Goal: Use online tool/utility: Utilize a website feature to perform a specific function

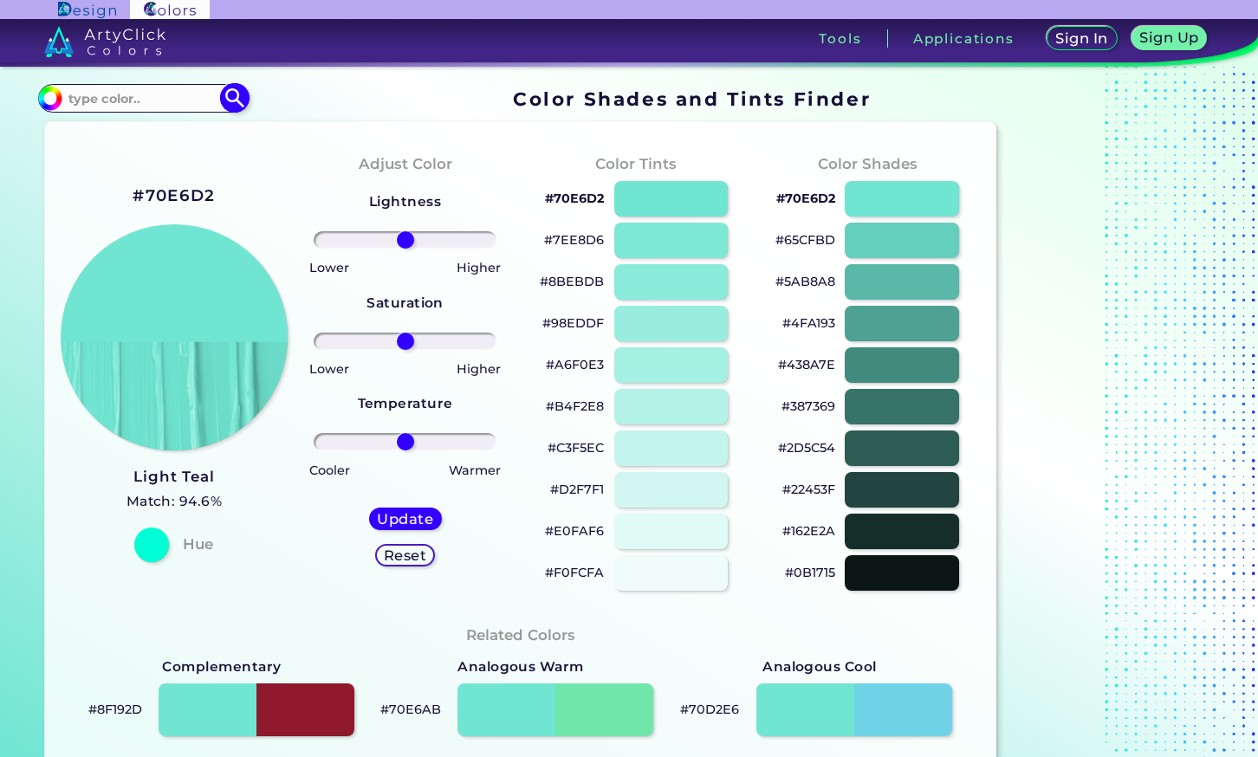
click at [153, 98] on input at bounding box center [142, 98] width 161 height 23
paste input "Rubber Ducky Yellow"
type input "Rubber Ducky Yellow"
click at [241, 104] on img at bounding box center [235, 98] width 30 height 30
click at [182, 138] on p "Rubber Ducky Yellow ◉" at bounding box center [143, 130] width 154 height 32
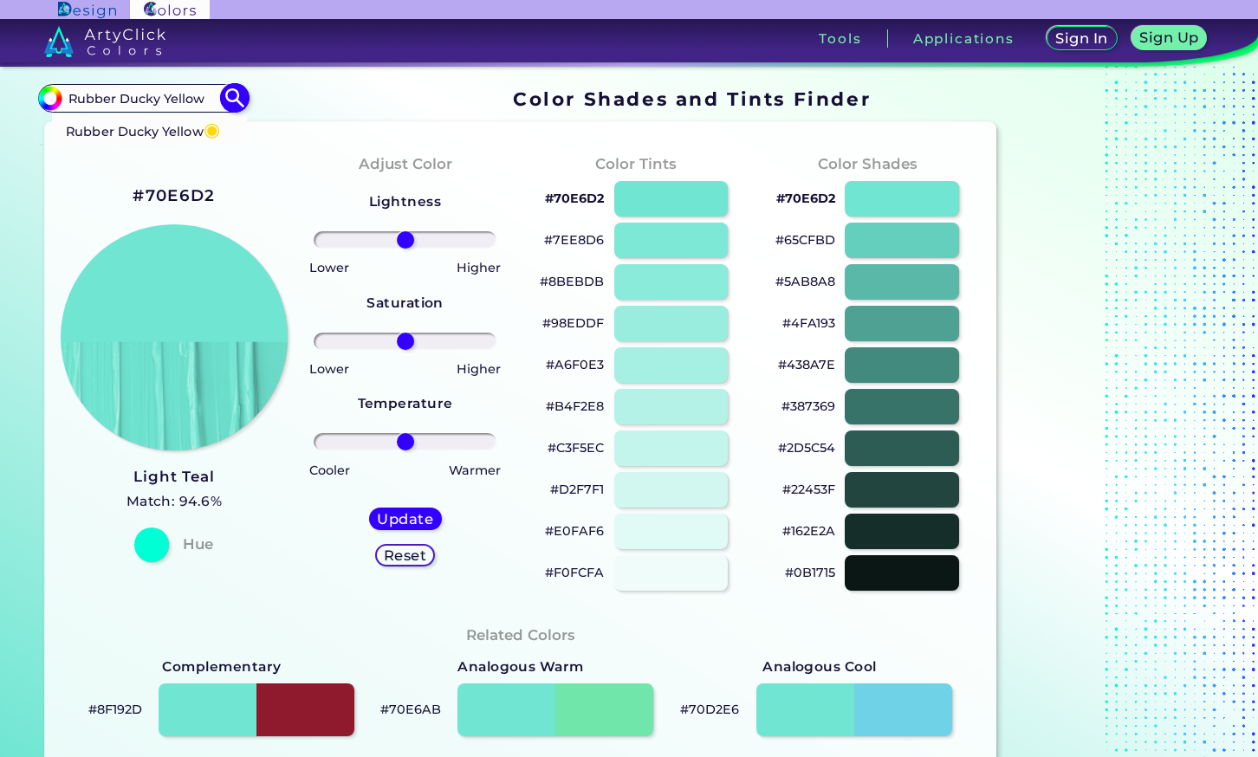
type input "#ffd801"
type input "#FFD801"
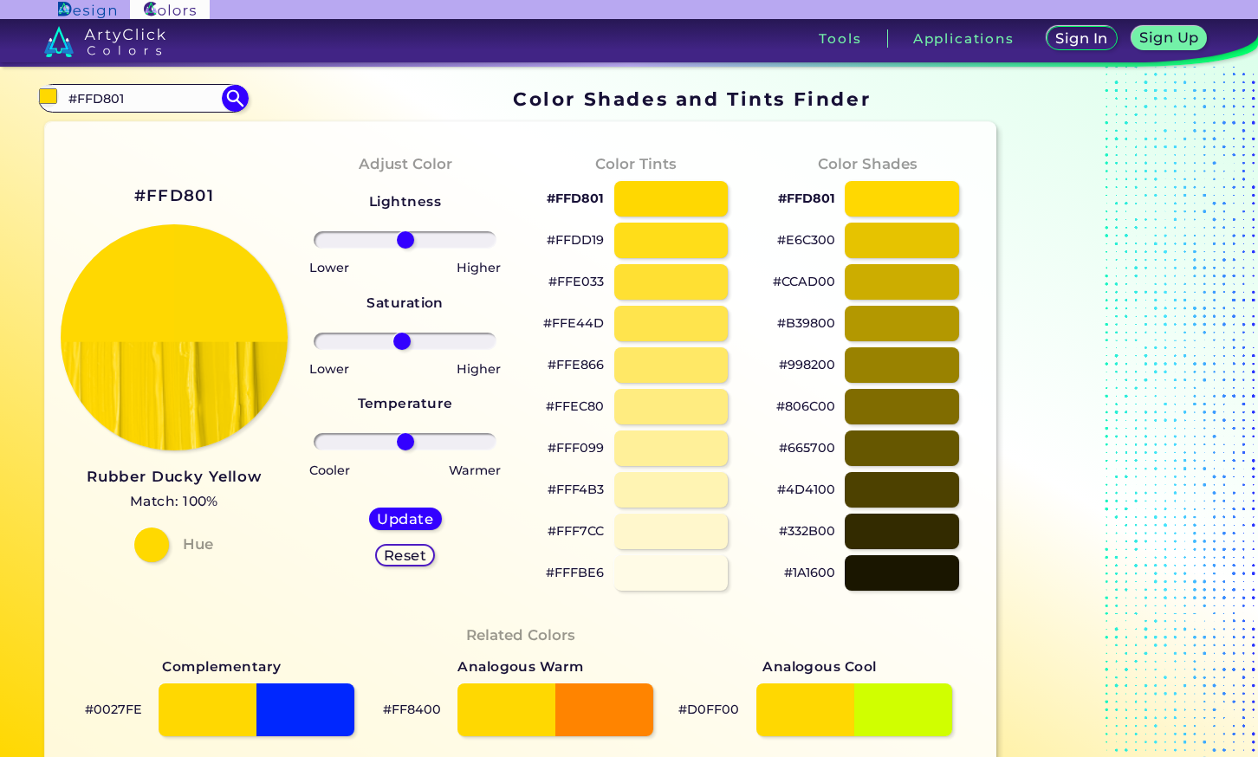
drag, startPoint x: 412, startPoint y: 344, endPoint x: 402, endPoint y: 346, distance: 10.5
type input "-4"
click at [402, 346] on input "range" at bounding box center [405, 341] width 183 height 17
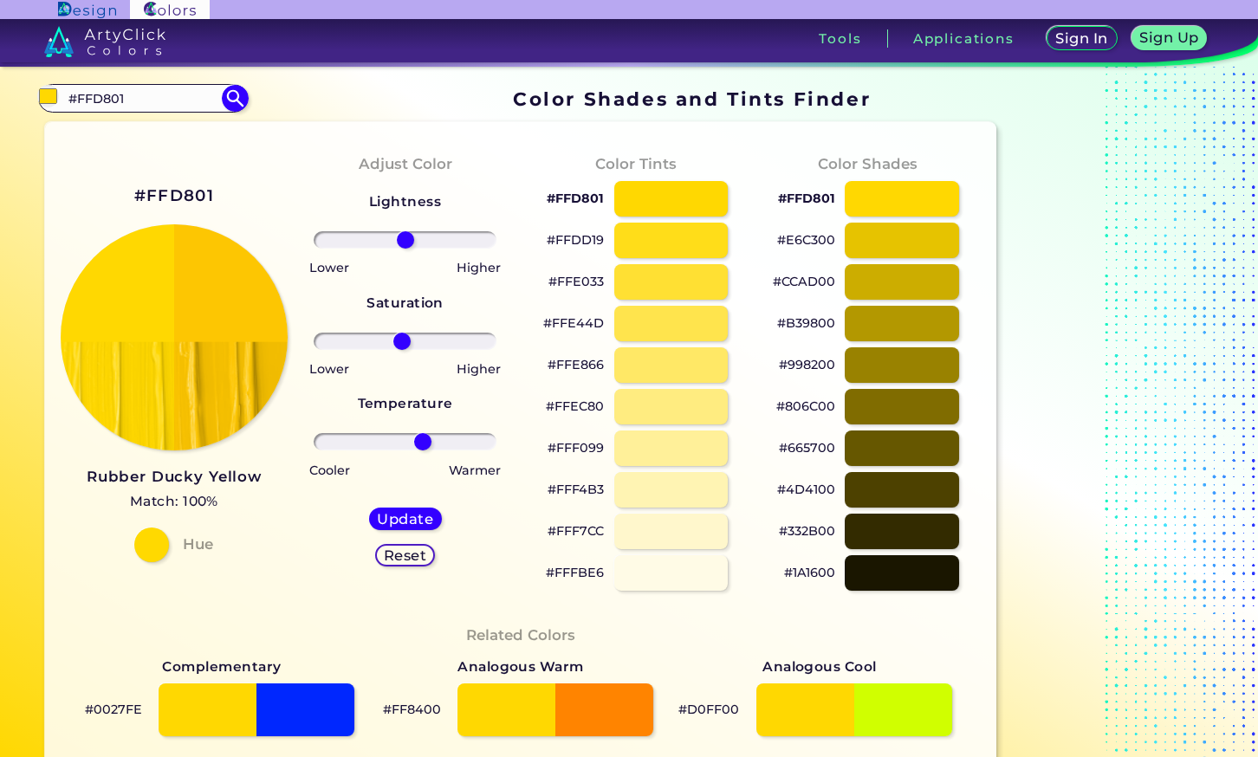
drag, startPoint x: 409, startPoint y: 441, endPoint x: 423, endPoint y: 445, distance: 14.5
type input "21"
click at [423, 445] on input "range" at bounding box center [405, 441] width 183 height 17
click at [199, 298] on img at bounding box center [174, 337] width 229 height 229
click at [424, 524] on h5 "Update" at bounding box center [405, 519] width 51 height 13
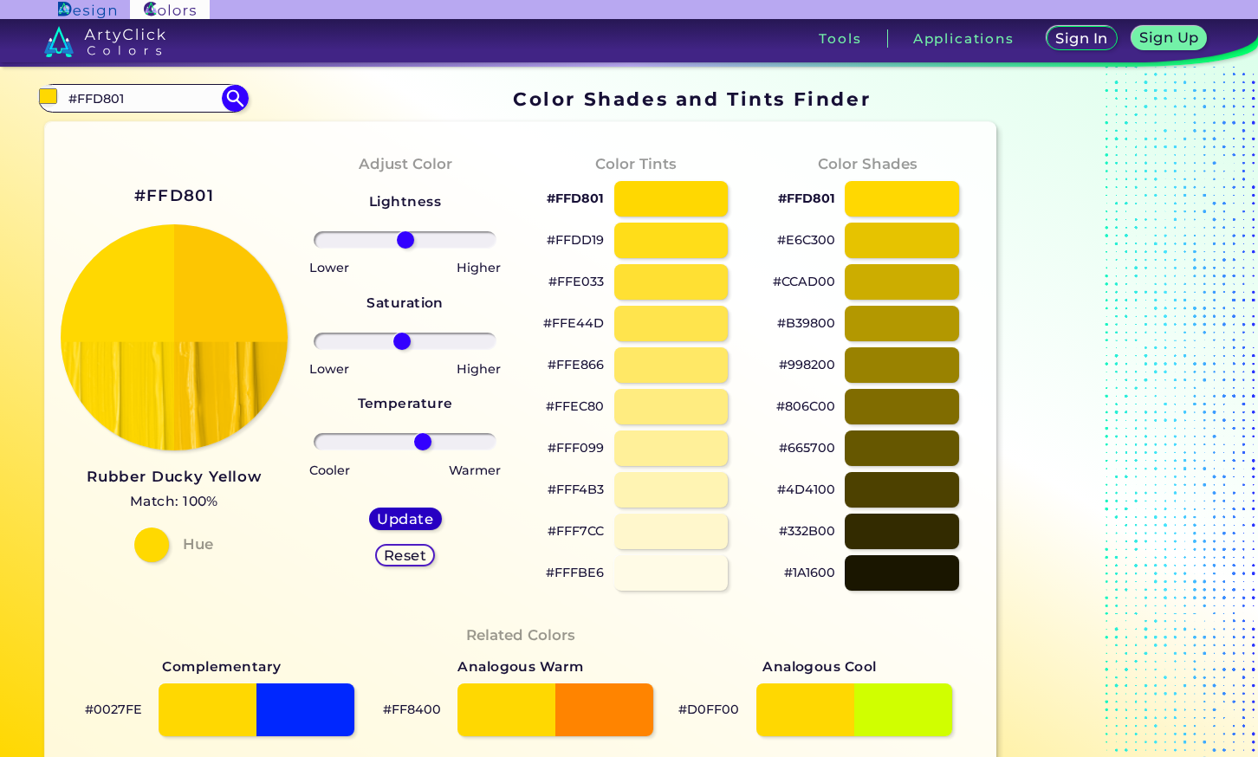
type input "#fdc602"
type input "0"
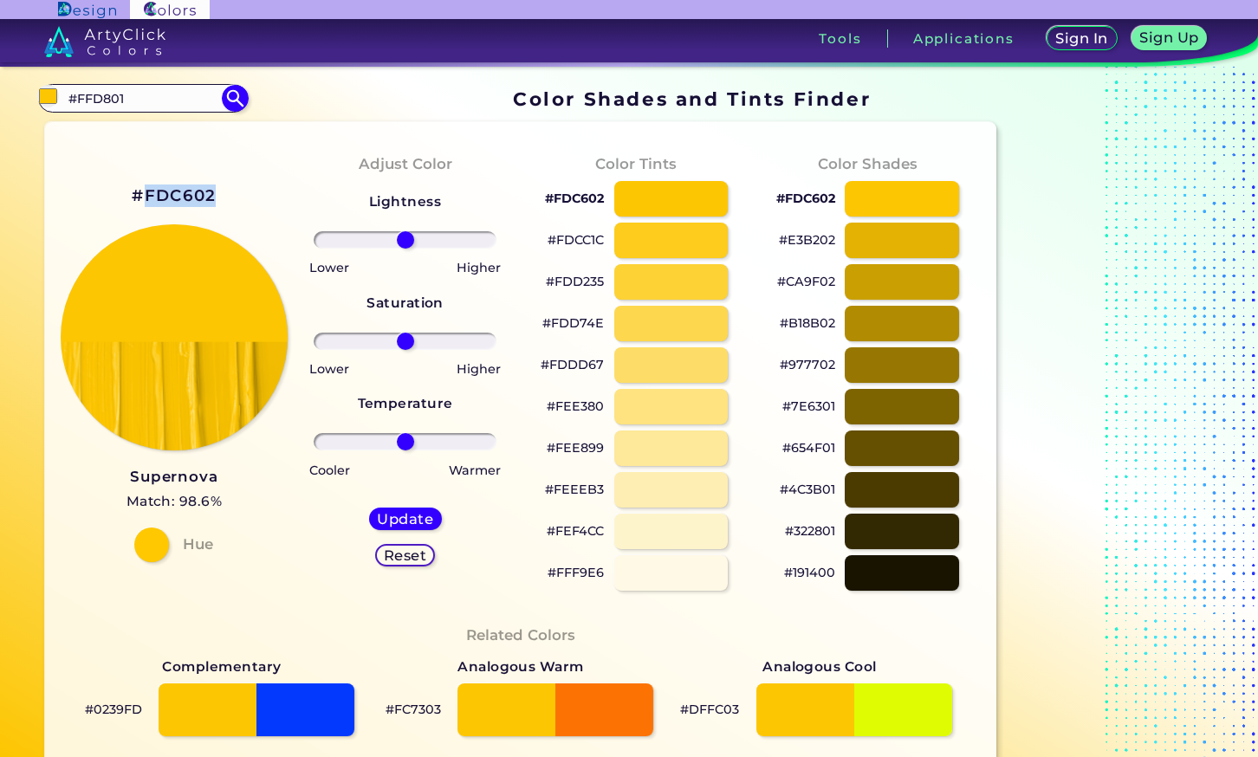
drag, startPoint x: 211, startPoint y: 190, endPoint x: 144, endPoint y: 193, distance: 66.8
click at [144, 193] on div "#FDC602 Supernova Match: 98.6% Hue" at bounding box center [174, 371] width 231 height 471
copy h2 "FDC602"
click at [249, 157] on div "#FDC602 Supernova Match: 98.6% Hue" at bounding box center [174, 371] width 231 height 471
click at [203, 547] on h4 "Hue" at bounding box center [198, 544] width 30 height 25
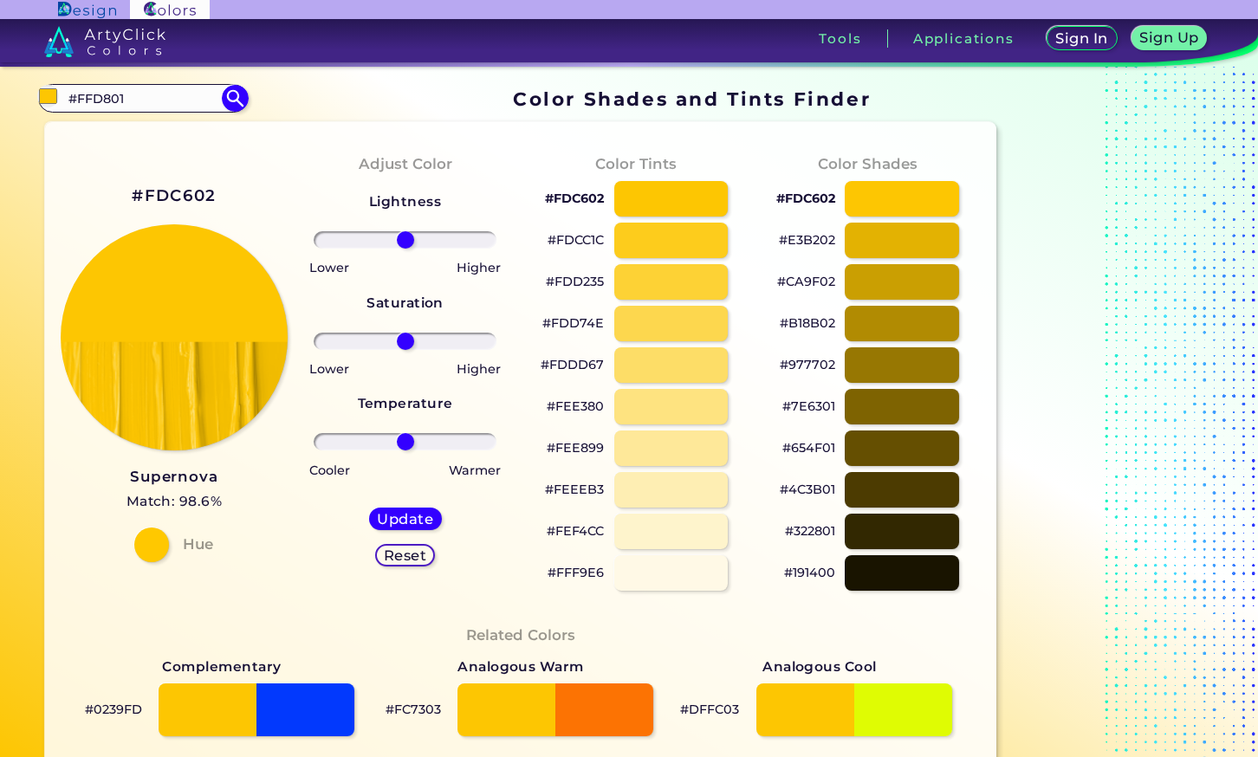
click at [174, 465] on link "Supernova Match: 98.6%" at bounding box center [175, 488] width 96 height 49
click at [117, 119] on section "#FDC602 Supernova Match: 98.6% Hue Adjust Color Lightness Saturation Temperatur…" at bounding box center [521, 721] width 966 height 1213
click at [155, 113] on section "#fdc602 #FFD801 Rubber Ducky Yellow ◉ Acadia ◉ Acid Green ◉ Aero Blue ◉ Alabast…" at bounding box center [521, 98] width 966 height 34
click at [156, 104] on input "#FFD801" at bounding box center [142, 98] width 161 height 23
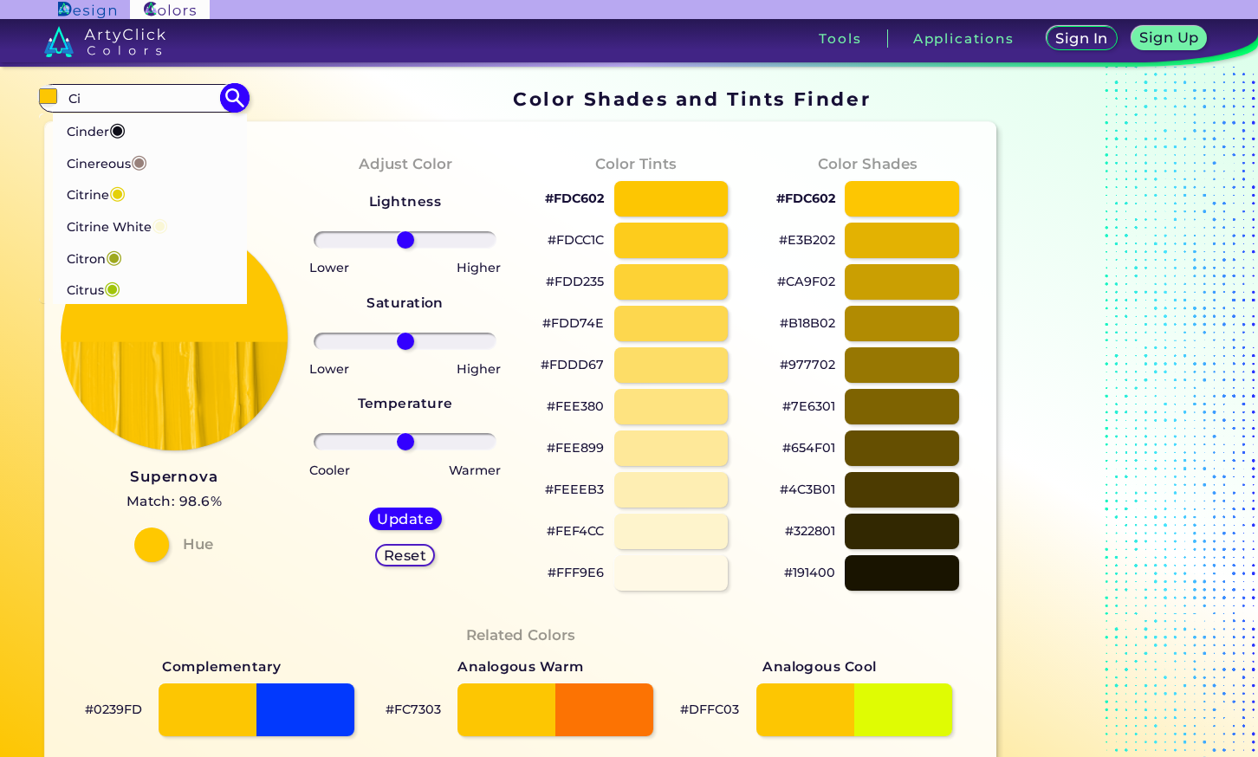
type input "C"
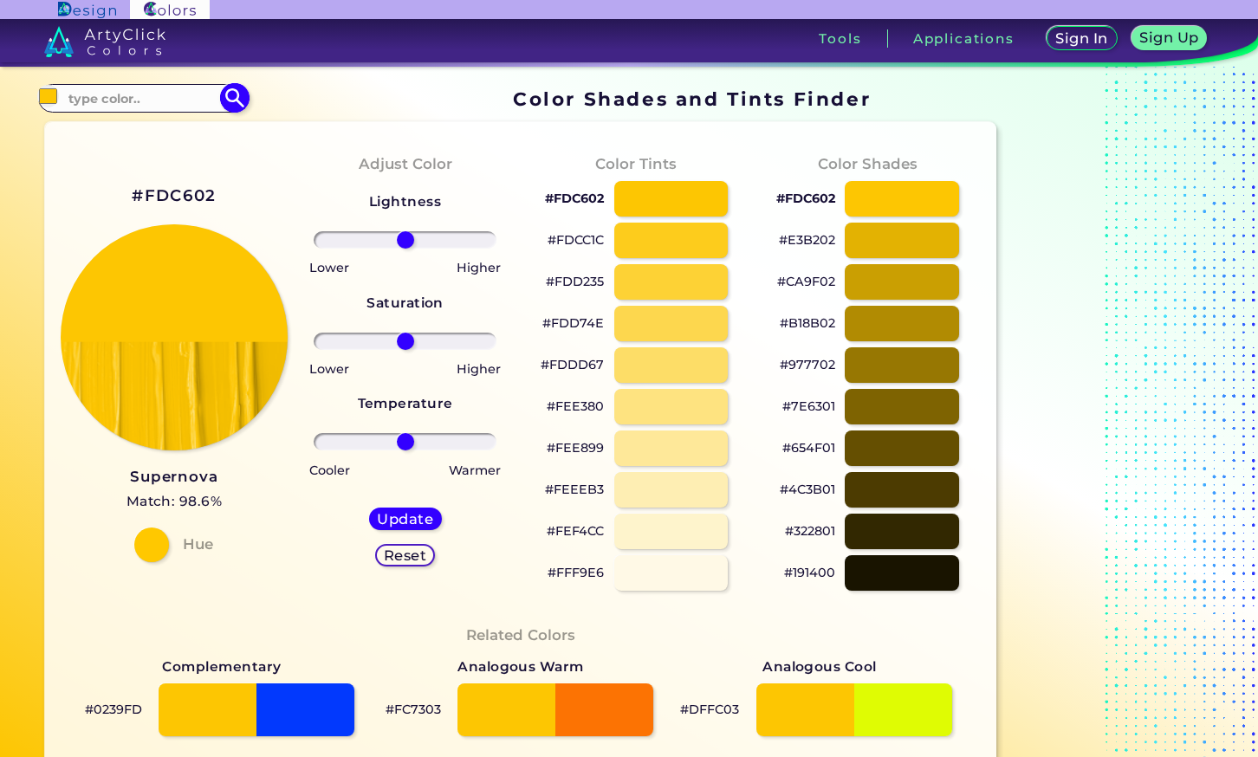
paste input "FFC901"
type input "FFC901"
type input "#000000"
click at [246, 87] on section "#000000 FFC901 Acadia ◉ Acid Green ◉ Aero Blue ◉ Alabaster ◉ Albescent White ◉ …" at bounding box center [521, 98] width 966 height 34
click at [183, 98] on input "FFC901" at bounding box center [142, 98] width 161 height 23
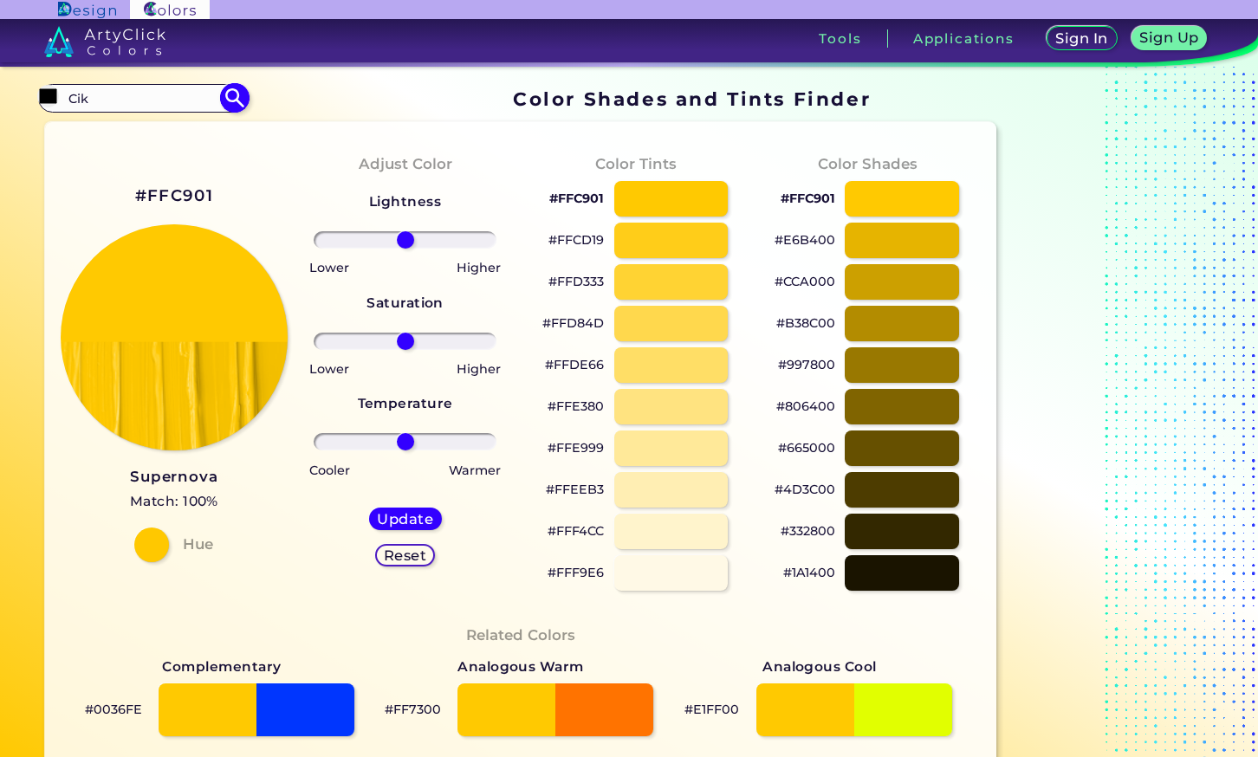
type input "Cik"
